Goal: Information Seeking & Learning: Learn about a topic

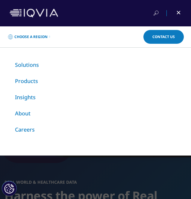
click at [19, 67] on link "Solutions" at bounding box center [27, 64] width 24 height 7
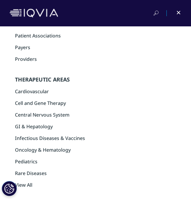
scroll to position [233, 0]
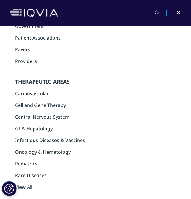
click at [34, 94] on link "Cardiovascular" at bounding box center [32, 93] width 34 height 7
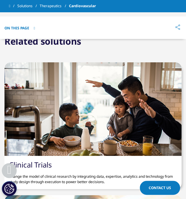
scroll to position [1831, 0]
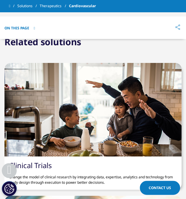
click at [14, 7] on link at bounding box center [13, 6] width 8 height 6
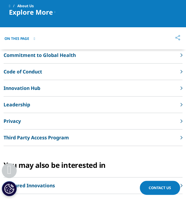
scroll to position [1603, 0]
